Goal: Go to known website: Go to known website

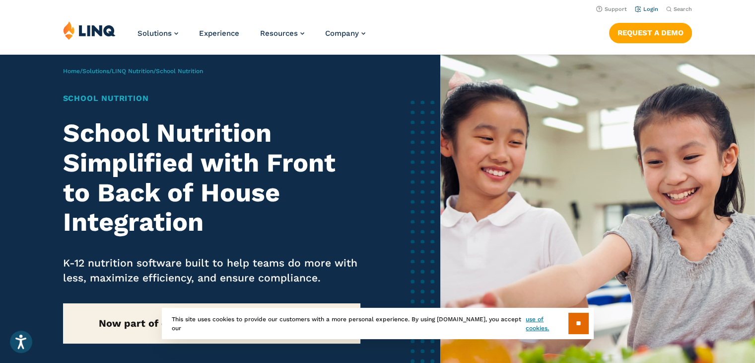
click at [652, 12] on link "Login" at bounding box center [646, 9] width 23 height 6
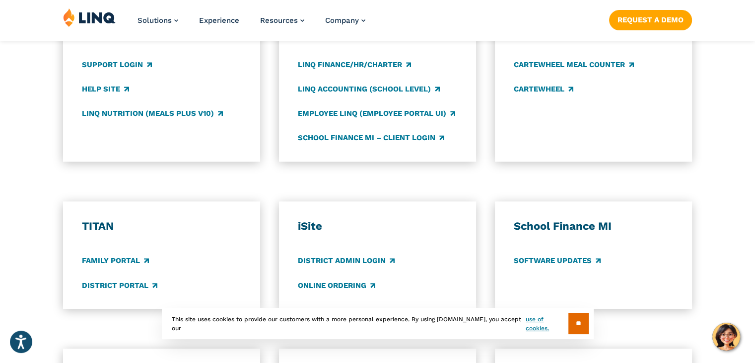
scroll to position [603, 0]
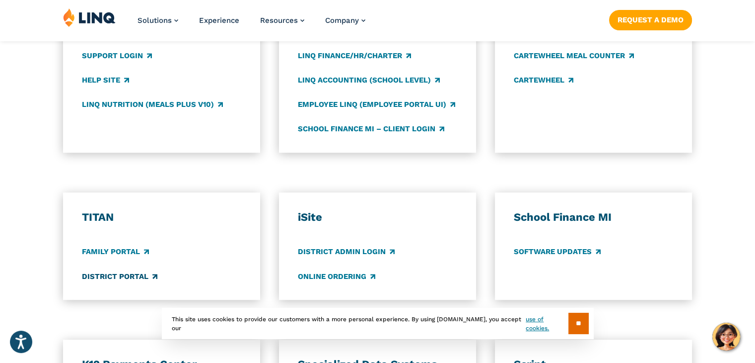
click at [143, 279] on link "District Portal" at bounding box center [119, 276] width 75 height 11
